Goal: Navigation & Orientation: Understand site structure

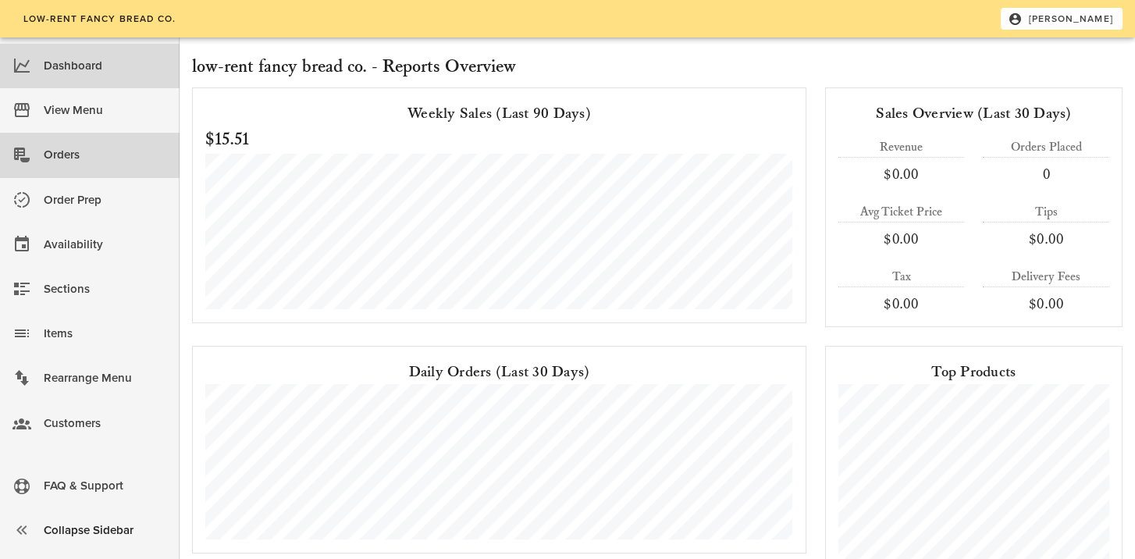
click at [51, 159] on div "Orders" at bounding box center [105, 155] width 123 height 26
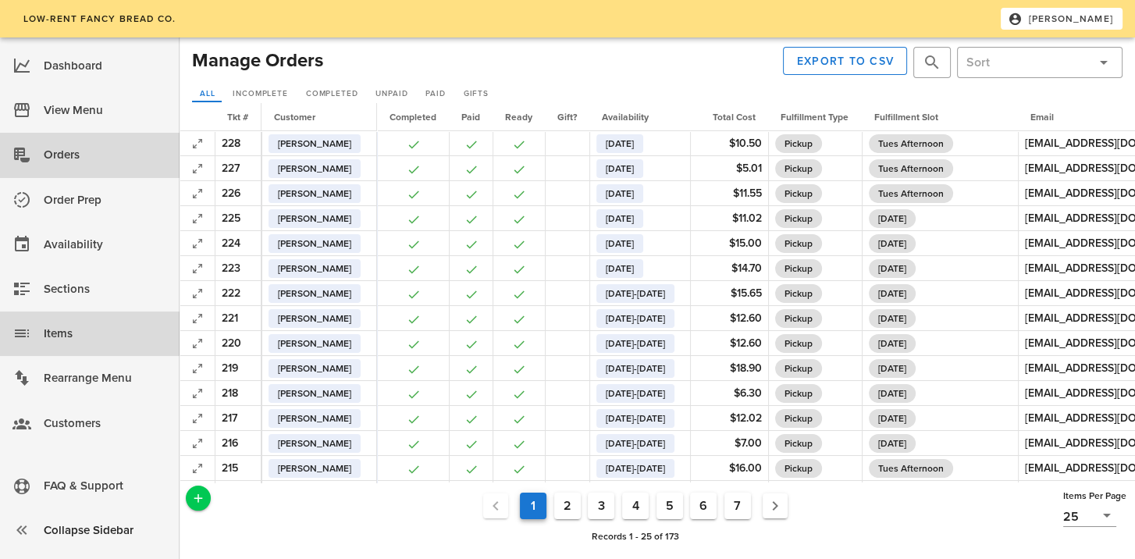
click at [49, 332] on div "Items" at bounding box center [105, 334] width 123 height 26
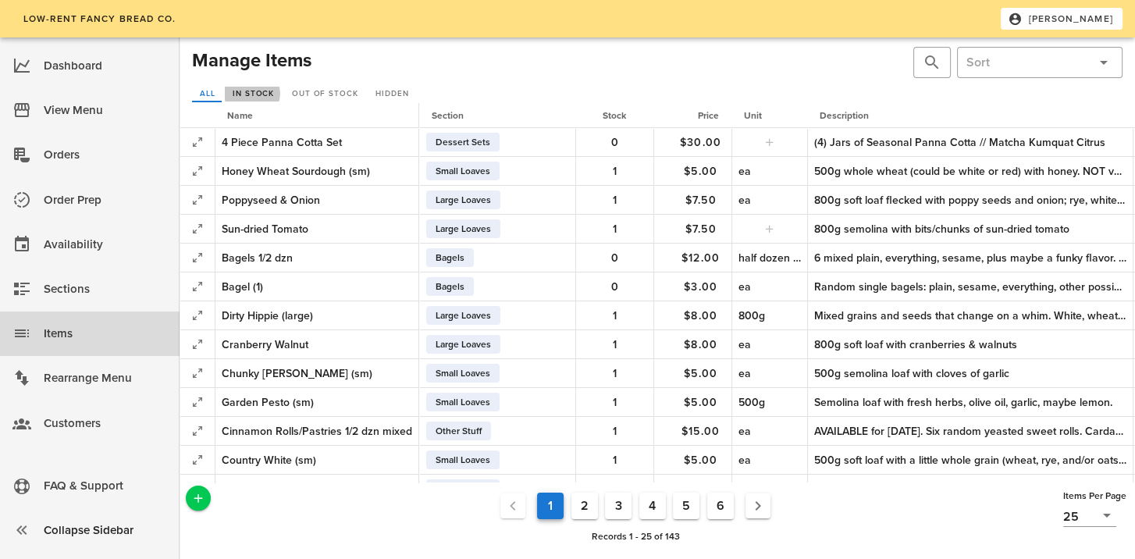
click at [244, 96] on span "In Stock" at bounding box center [253, 93] width 42 height 9
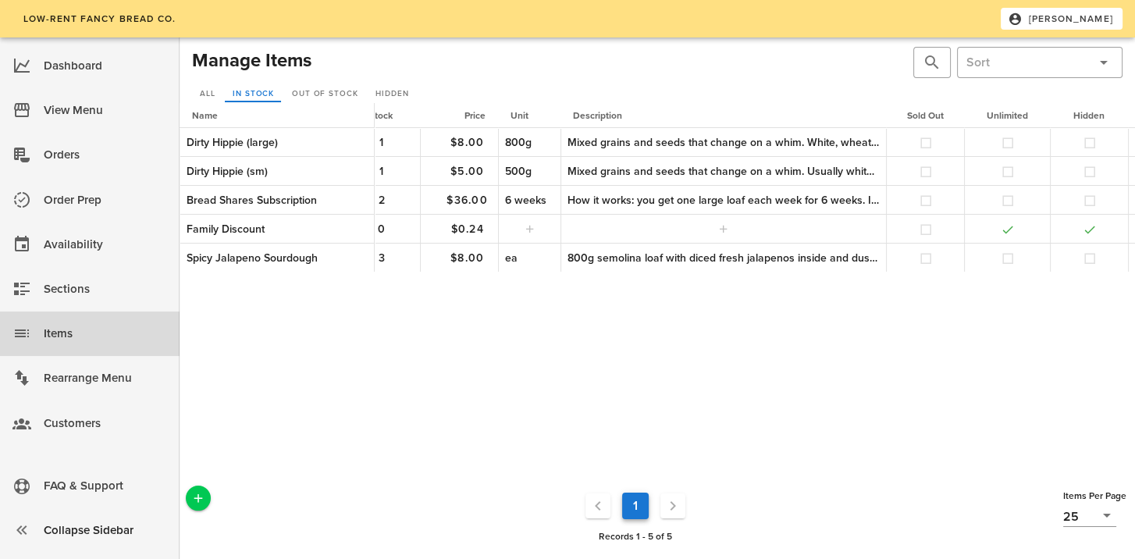
scroll to position [0, 284]
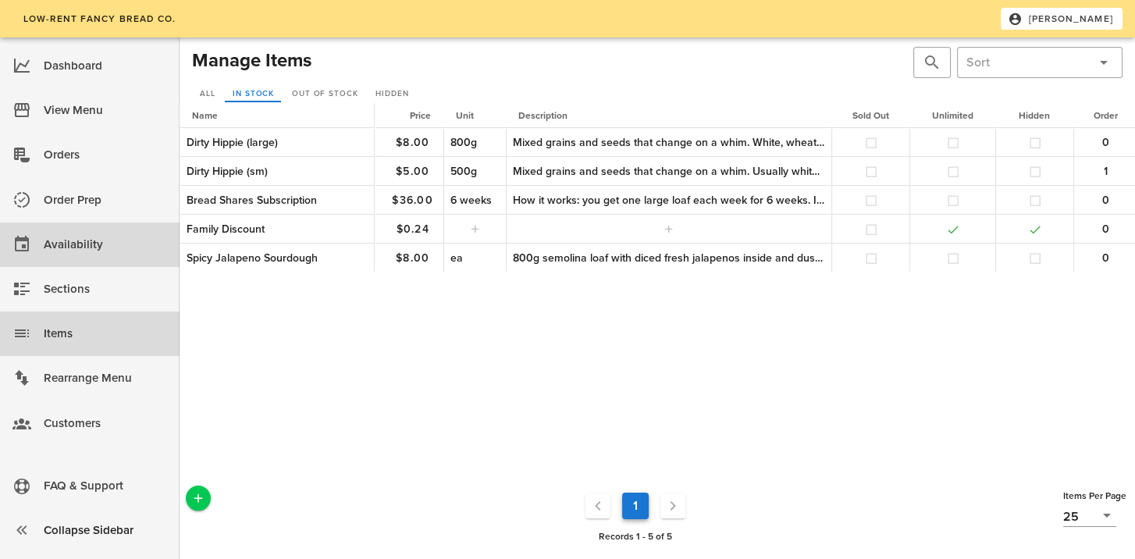
click at [98, 241] on div "Availability" at bounding box center [105, 245] width 123 height 26
